Goal: Complete application form: Complete application form

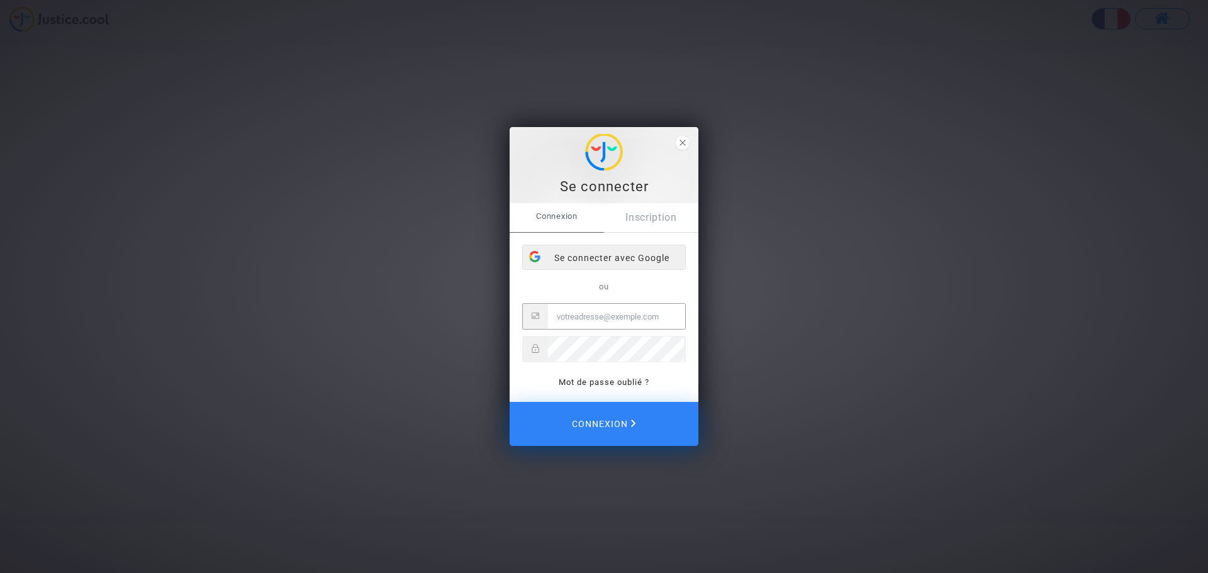
click at [620, 259] on div "Se connecter avec Google" at bounding box center [604, 257] width 162 height 25
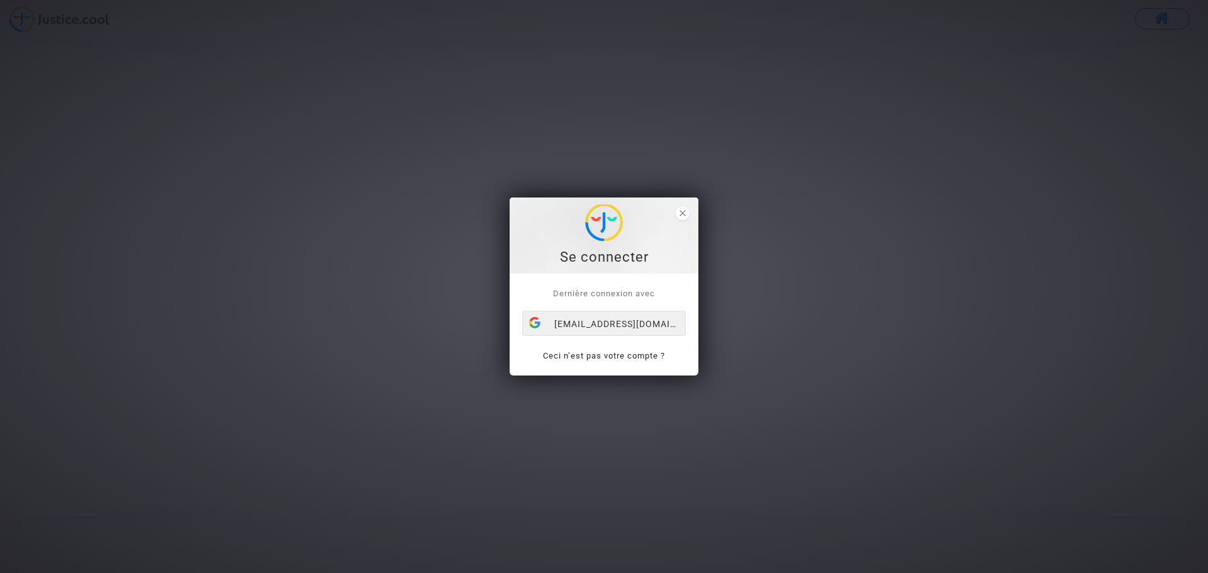
click at [605, 326] on div "[EMAIL_ADDRESS][DOMAIN_NAME]" at bounding box center [604, 324] width 162 height 25
click at [606, 328] on div "elahaie@gmail.com" at bounding box center [604, 324] width 162 height 25
click at [682, 211] on icon "close" at bounding box center [683, 213] width 6 height 6
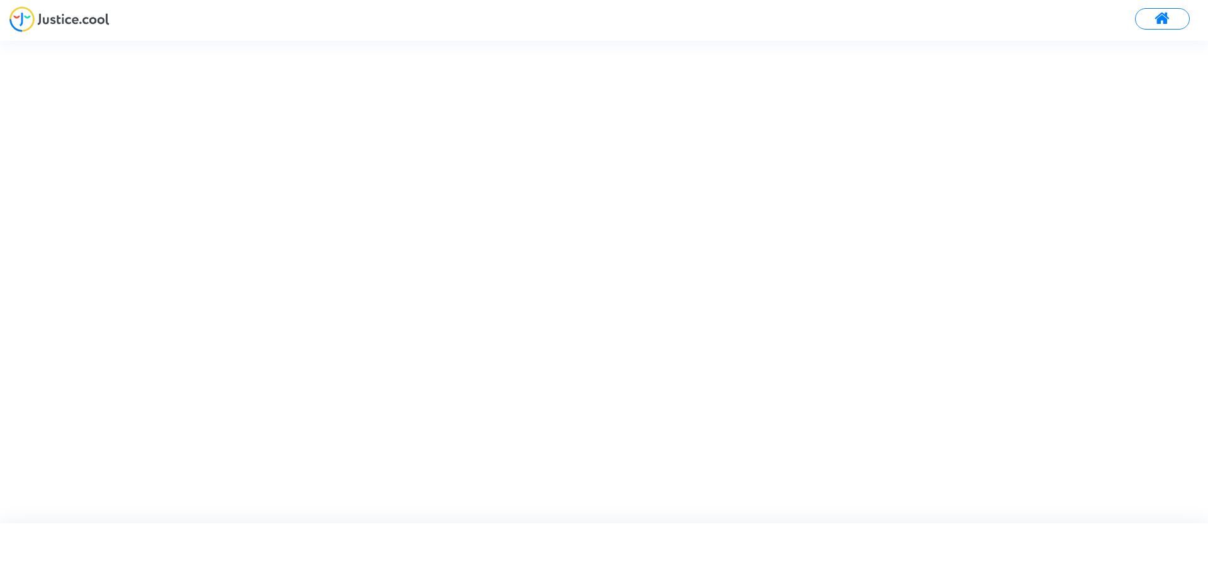
click at [1172, 17] on button at bounding box center [1162, 18] width 55 height 21
click at [662, 286] on div "[EMAIL_ADDRESS][DOMAIN_NAME]" at bounding box center [661, 284] width 164 height 25
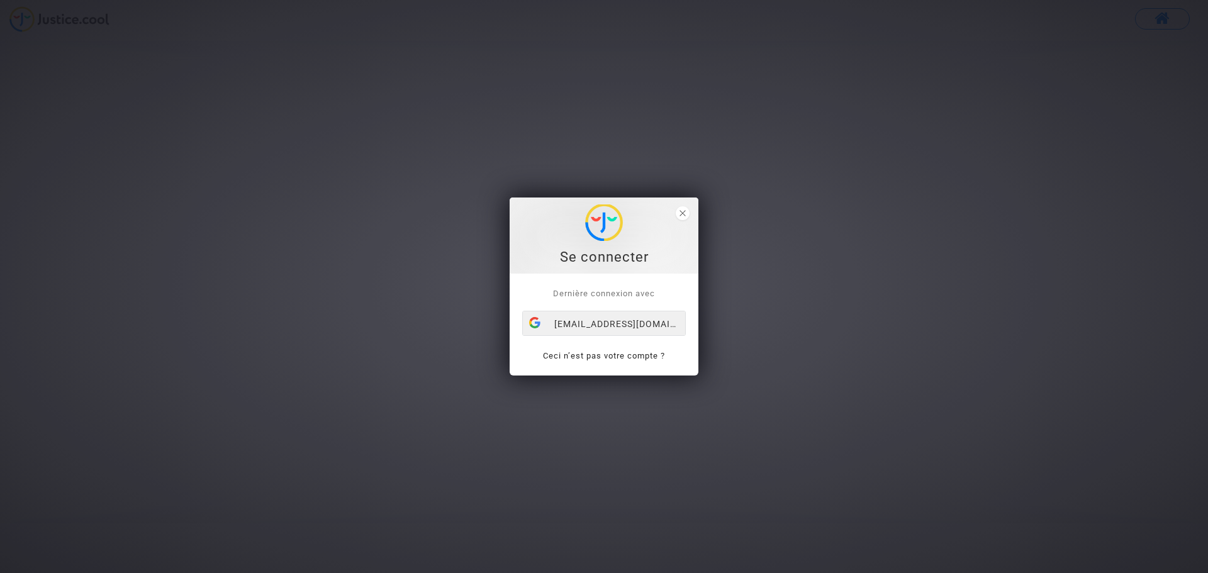
click at [626, 320] on div "[EMAIL_ADDRESS][DOMAIN_NAME]" at bounding box center [604, 324] width 162 height 25
click at [593, 355] on link "Ceci n’est pas votre compte ?" at bounding box center [604, 355] width 122 height 9
